Goal: Information Seeking & Learning: Find specific fact

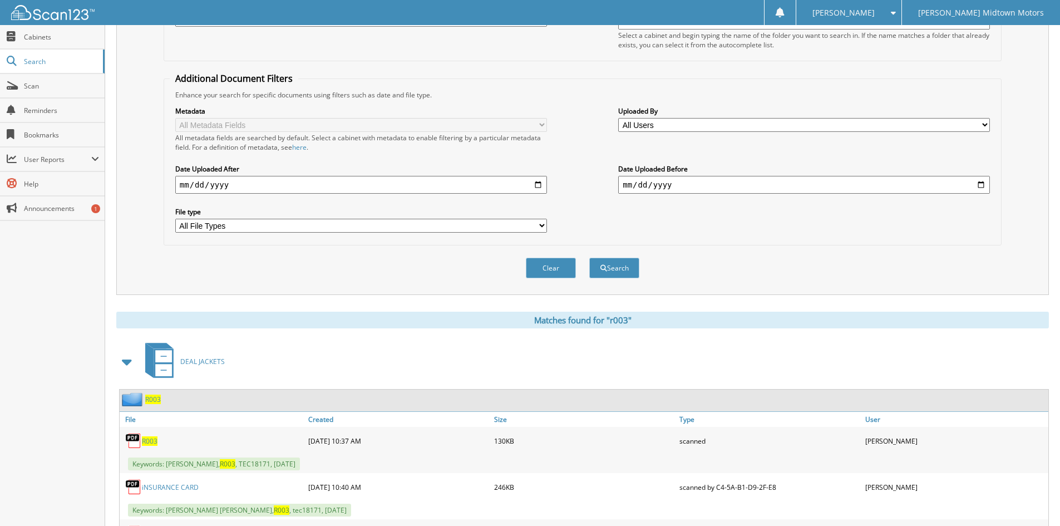
scroll to position [56, 0]
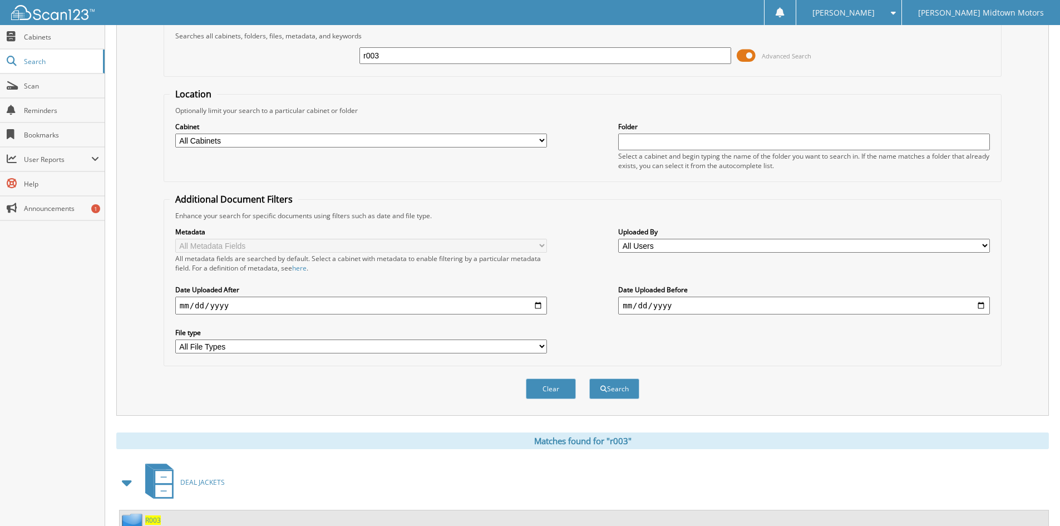
click at [468, 60] on input "r003" at bounding box center [546, 55] width 372 height 17
type input "winchester"
click at [589, 379] on button "Search" at bounding box center [614, 389] width 50 height 21
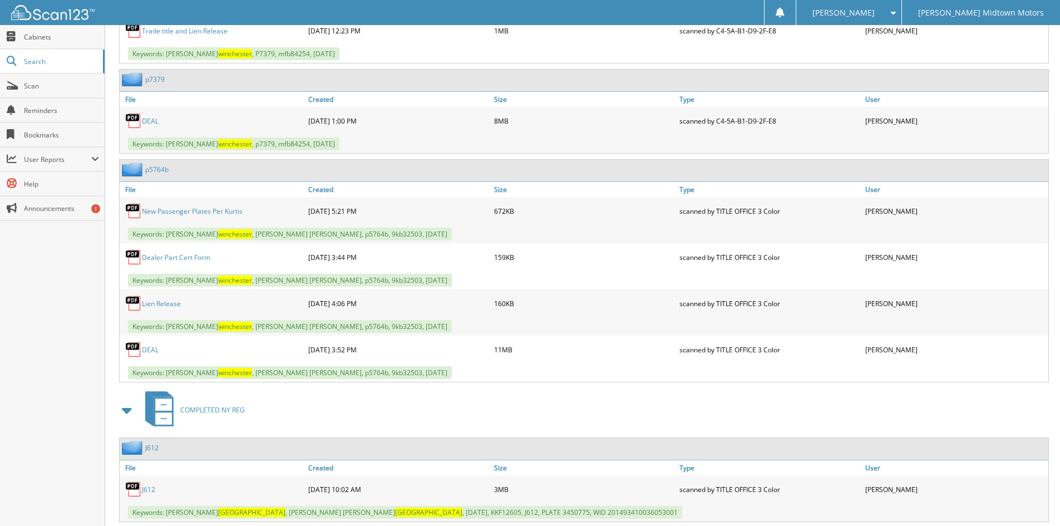
scroll to position [891, 0]
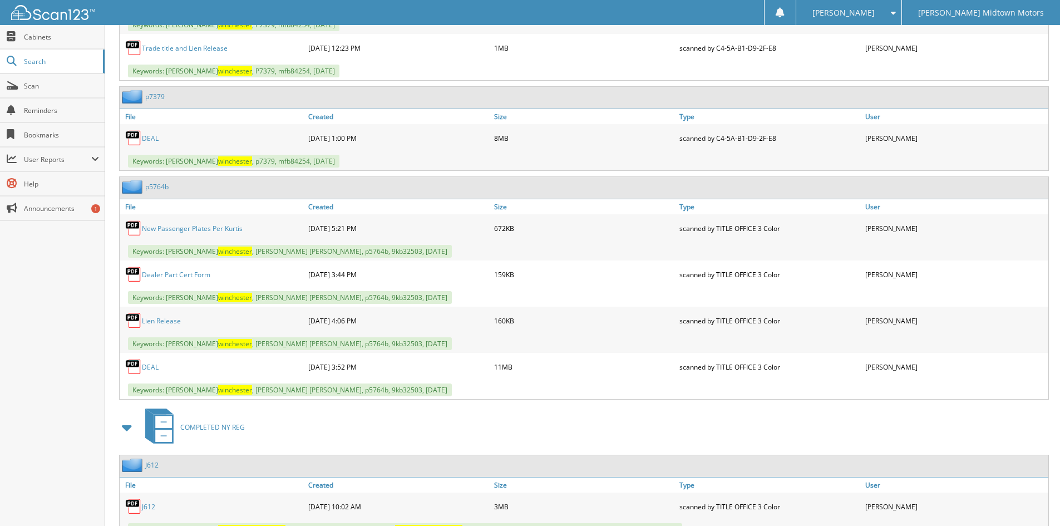
click at [150, 140] on link "DEAL" at bounding box center [150, 138] width 17 height 9
click at [594, 94] on div "p7379" at bounding box center [584, 98] width 929 height 22
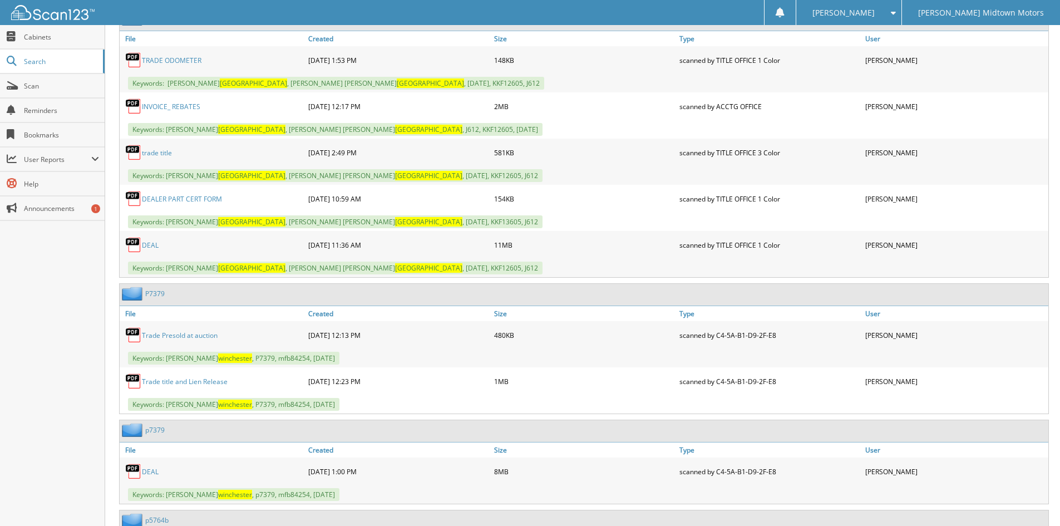
scroll to position [668, 0]
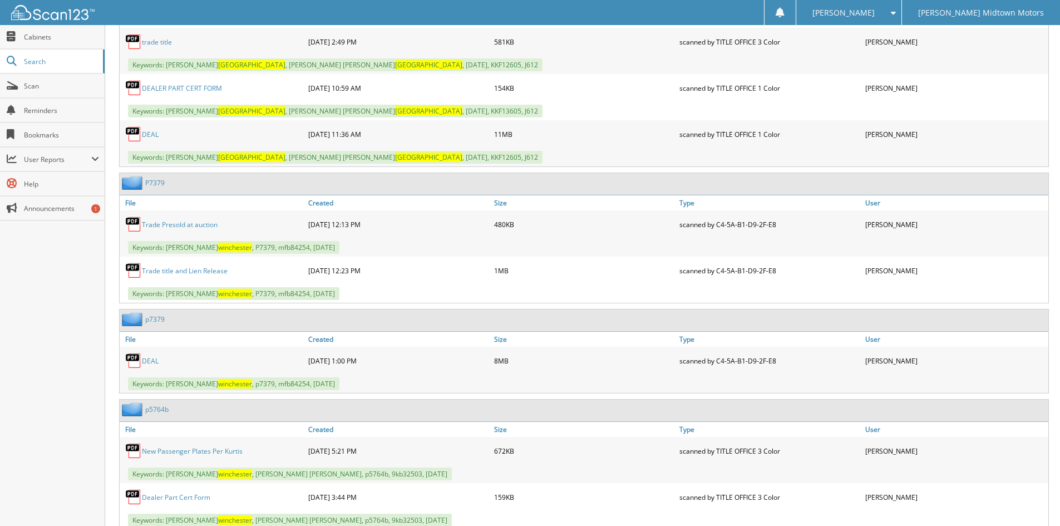
click at [145, 356] on div "DEAL" at bounding box center [213, 361] width 186 height 22
click at [149, 363] on link "DEAL" at bounding box center [150, 360] width 17 height 9
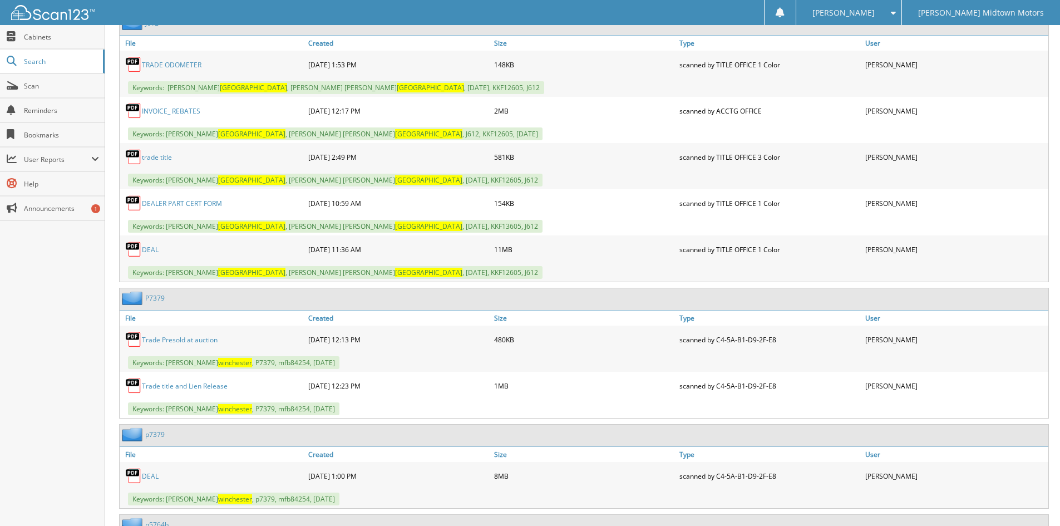
scroll to position [390, 0]
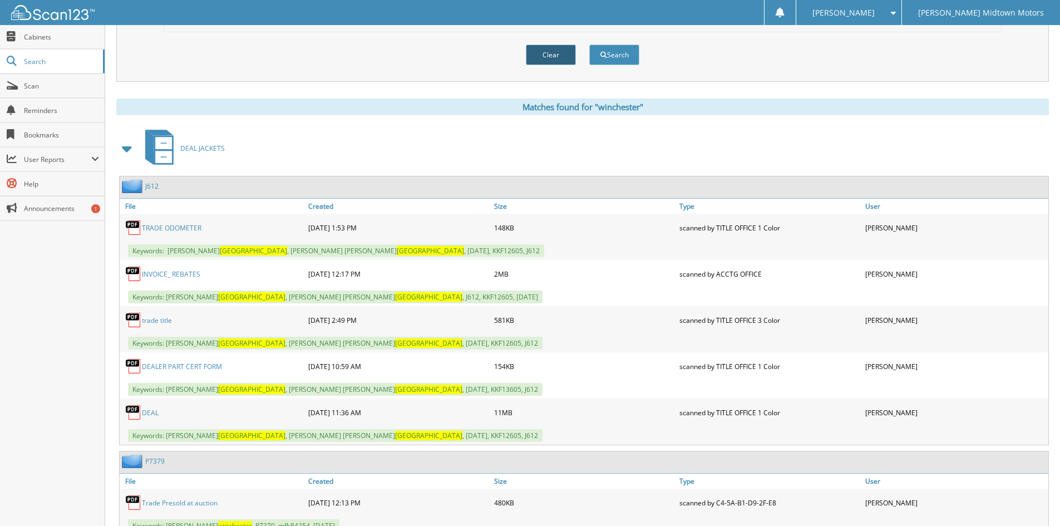
click at [568, 47] on button "Clear" at bounding box center [551, 55] width 50 height 21
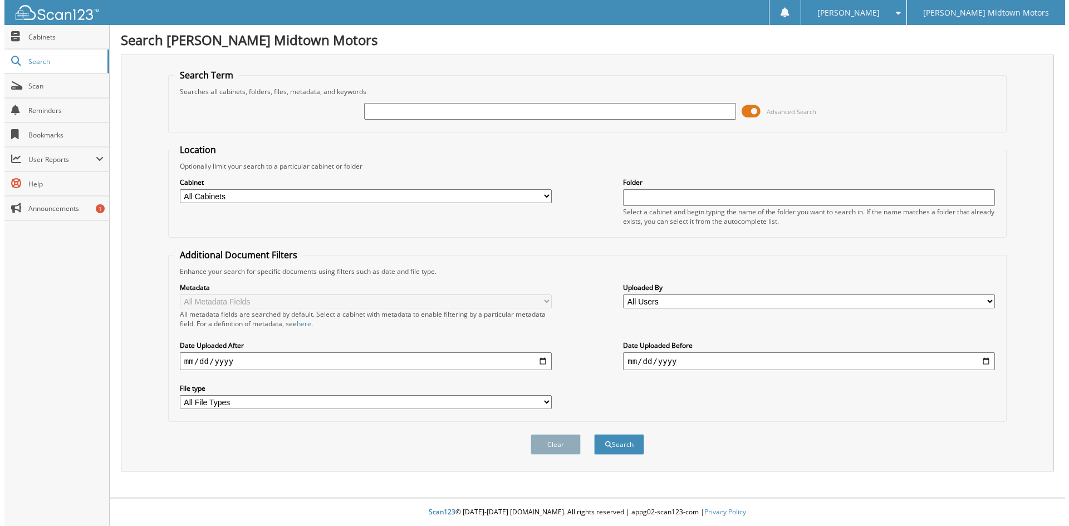
scroll to position [0, 0]
click at [637, 70] on fieldset "Search Term Searches all cabinets, folders, files, metadata, and keywords Advan…" at bounding box center [587, 100] width 846 height 63
